Goal: Communication & Community: Answer question/provide support

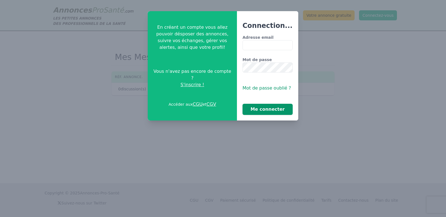
type input "**********"
click at [263, 110] on button "Me connecter" at bounding box center [267, 109] width 50 height 11
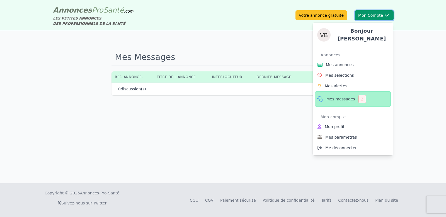
drag, startPoint x: 368, startPoint y: 16, endPoint x: 347, endPoint y: 102, distance: 88.3
click at [355, 20] on button "Mon Compte Bonjour [PERSON_NAME] Annonces Mes annonces Mes sélections Mes alert…" at bounding box center [374, 15] width 39 height 10
click at [343, 96] on span "Mes messages" at bounding box center [340, 99] width 29 height 6
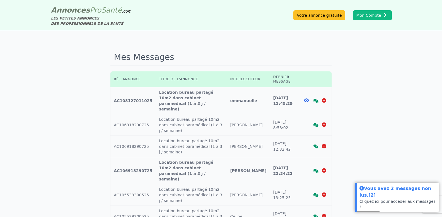
click at [316, 99] on icon at bounding box center [315, 101] width 5 height 4
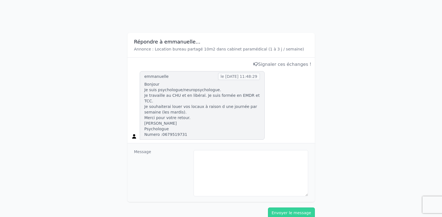
scroll to position [55, 0]
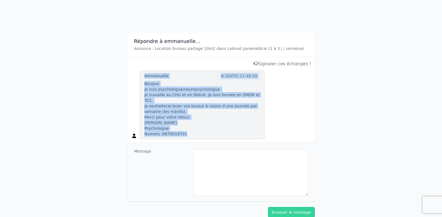
drag, startPoint x: 187, startPoint y: 134, endPoint x: 138, endPoint y: 73, distance: 77.5
click at [138, 73] on div "emmanuelle le 14/10/2025 à 11:48:29 Bonjour Je suis psychologue/neuropsychologu…" at bounding box center [221, 104] width 181 height 69
copy div "emmanuelle le 14/10/2025 à 11:48:29 Bonjour Je suis psychologue/neuropsychologu…"
click at [179, 117] on p "Bonjour Je suis psychologue/neuropsychologue. Je travaille au CHU et en libéral…" at bounding box center [201, 109] width 115 height 56
drag, startPoint x: 174, startPoint y: 118, endPoint x: 143, endPoint y: 77, distance: 52.1
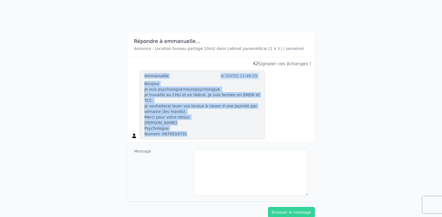
click at [143, 77] on div "emmanuelle le 14/10/2025 à 11:48:29 Bonjour Je suis psychologue/neuropsychologu…" at bounding box center [202, 104] width 125 height 69
copy div "emmanuelle le 14/10/2025 à 11:48:29 Bonjour Je suis psychologue/neuropsychologu…"
click at [192, 113] on p "Bonjour Je suis psychologue/neuropsychologue. Je travaille au CHU et en libéral…" at bounding box center [201, 109] width 115 height 56
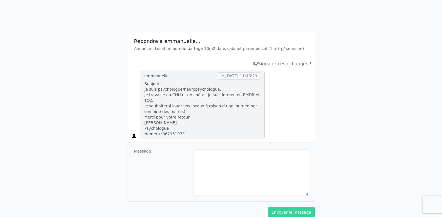
click at [159, 121] on p "Bonjour Je suis psychologue/neuropsychologue. Je travaille au CHU et en libéral…" at bounding box center [201, 109] width 115 height 56
